Goal: Information Seeking & Learning: Check status

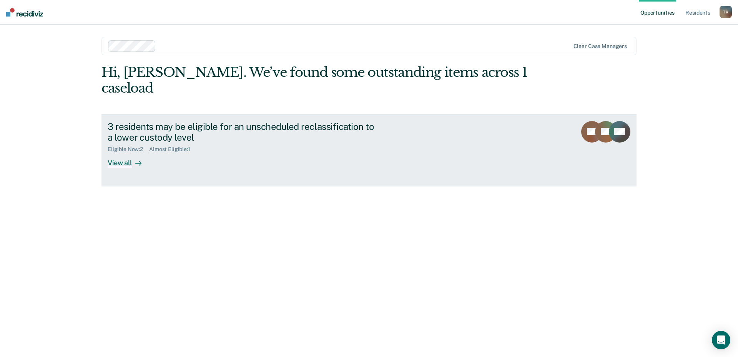
click at [119, 153] on div "View all" at bounding box center [129, 160] width 43 height 15
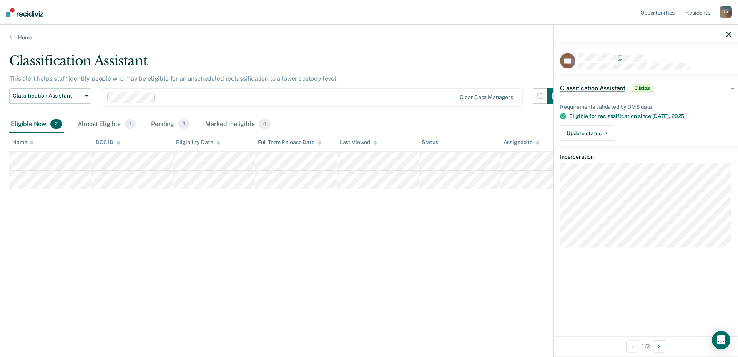
click at [235, 250] on div "Classification Assistant This alert helps staff identify people who may be elig…" at bounding box center [369, 176] width 720 height 247
click at [728, 37] on icon "button" at bounding box center [729, 34] width 5 height 5
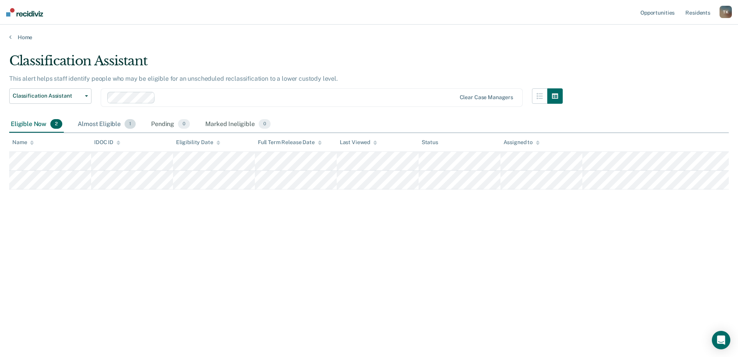
click at [100, 124] on div "Almost Eligible 1" at bounding box center [106, 124] width 61 height 17
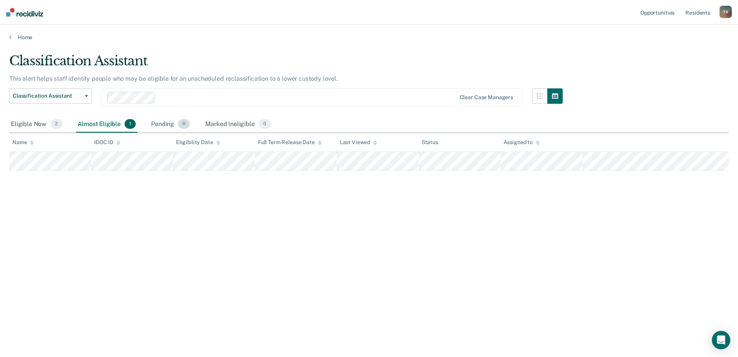
click at [163, 123] on div "Pending 0" at bounding box center [171, 124] width 42 height 17
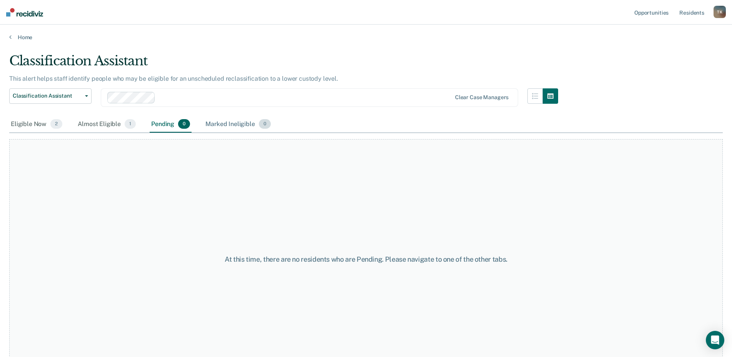
click at [222, 125] on div "Marked Ineligible 0" at bounding box center [238, 124] width 68 height 17
click at [30, 124] on div "Eligible Now 2" at bounding box center [36, 124] width 55 height 17
